Goal: Task Accomplishment & Management: Use online tool/utility

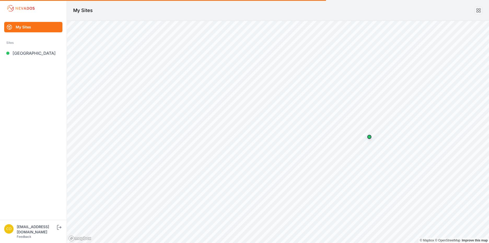
click at [27, 52] on link "[GEOGRAPHIC_DATA]" at bounding box center [33, 53] width 58 height 10
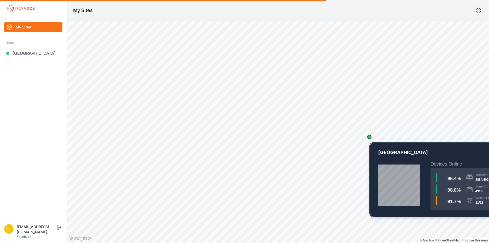
click at [370, 139] on div "Map marker" at bounding box center [369, 137] width 10 height 10
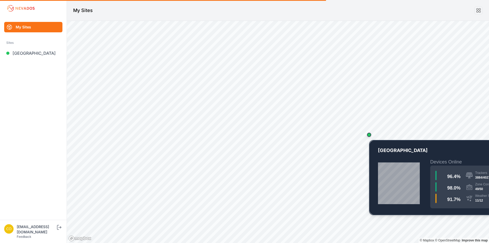
click at [370, 137] on div "Map marker" at bounding box center [369, 135] width 10 height 10
click at [370, 137] on div "Map marker" at bounding box center [369, 134] width 10 height 10
click at [370, 135] on div "Map marker" at bounding box center [369, 134] width 4 height 4
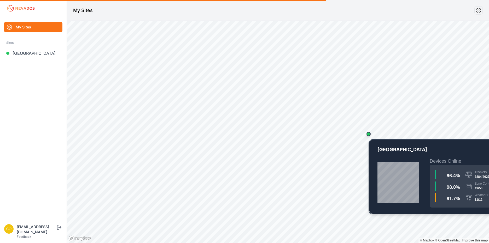
click at [370, 135] on div "Map marker" at bounding box center [368, 134] width 4 height 4
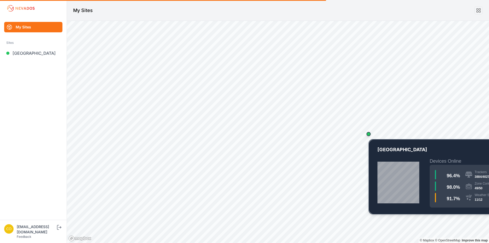
click at [370, 135] on div "Map marker" at bounding box center [368, 134] width 4 height 4
click at [370, 135] on div "Map marker" at bounding box center [368, 134] width 10 height 10
click at [370, 135] on div "Map marker" at bounding box center [368, 134] width 4 height 4
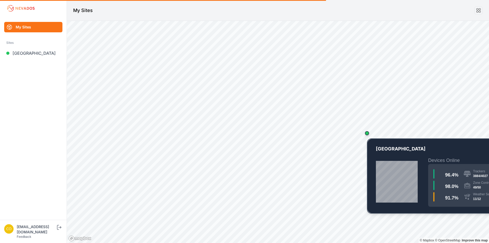
click at [370, 135] on div "Map marker" at bounding box center [367, 133] width 10 height 10
click at [369, 135] on div "Map marker" at bounding box center [367, 133] width 10 height 10
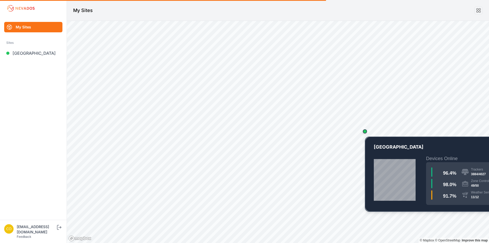
click at [366, 132] on div "Map marker" at bounding box center [365, 132] width 4 height 4
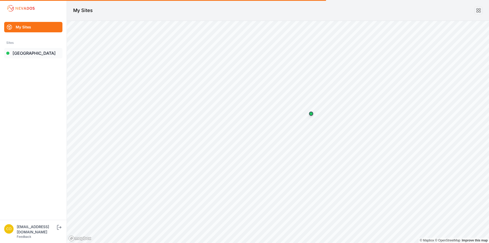
click at [8, 53] on div at bounding box center [7, 53] width 3 height 3
click at [34, 54] on link "[GEOGRAPHIC_DATA]" at bounding box center [33, 53] width 58 height 10
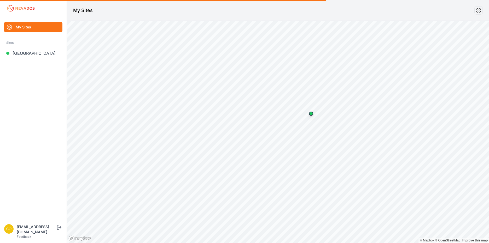
click at [25, 24] on link "My Sites" at bounding box center [33, 27] width 58 height 10
click at [11, 26] on icon at bounding box center [9, 27] width 6 height 6
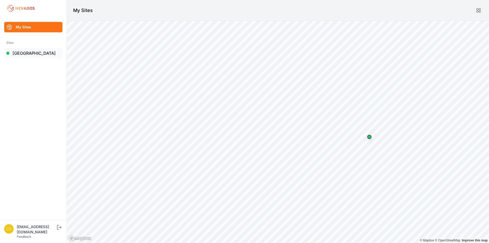
click at [19, 53] on link "[GEOGRAPHIC_DATA]" at bounding box center [33, 53] width 58 height 10
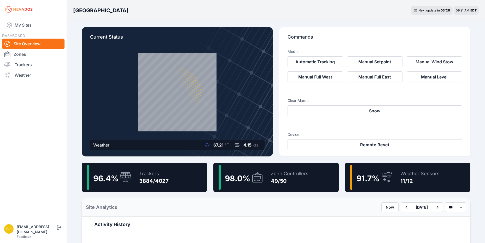
click at [119, 179] on div at bounding box center [124, 177] width 15 height 11
click at [102, 180] on span "96.4 %" at bounding box center [105, 178] width 25 height 9
click at [30, 62] on link "Trackers" at bounding box center [33, 65] width 62 height 10
click at [10, 65] on icon at bounding box center [7, 64] width 6 height 5
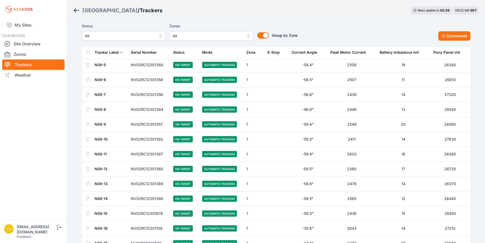
scroll to position [78, 0]
click at [90, 155] on td at bounding box center [88, 154] width 13 height 15
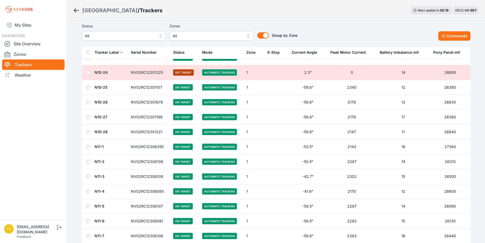
scroll to position [888, 0]
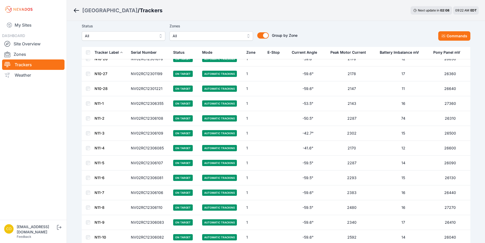
click at [450, 38] on button "Commands" at bounding box center [454, 35] width 32 height 9
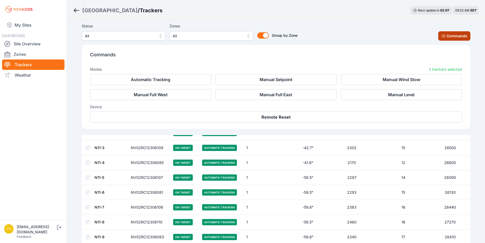
scroll to position [976, 0]
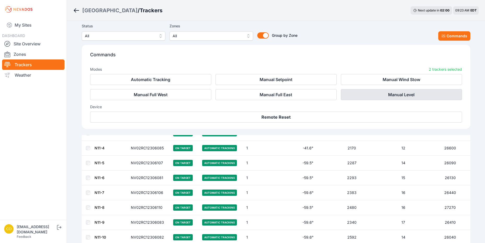
click at [376, 97] on button "Manual Level" at bounding box center [401, 94] width 121 height 11
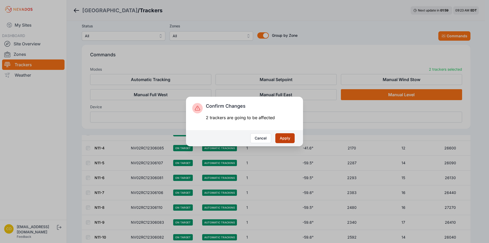
click at [285, 139] on button "Apply" at bounding box center [284, 138] width 19 height 10
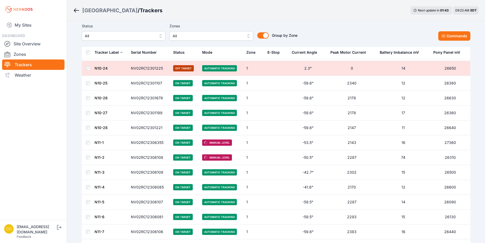
scroll to position [862, 0]
